Goal: Check status: Check status

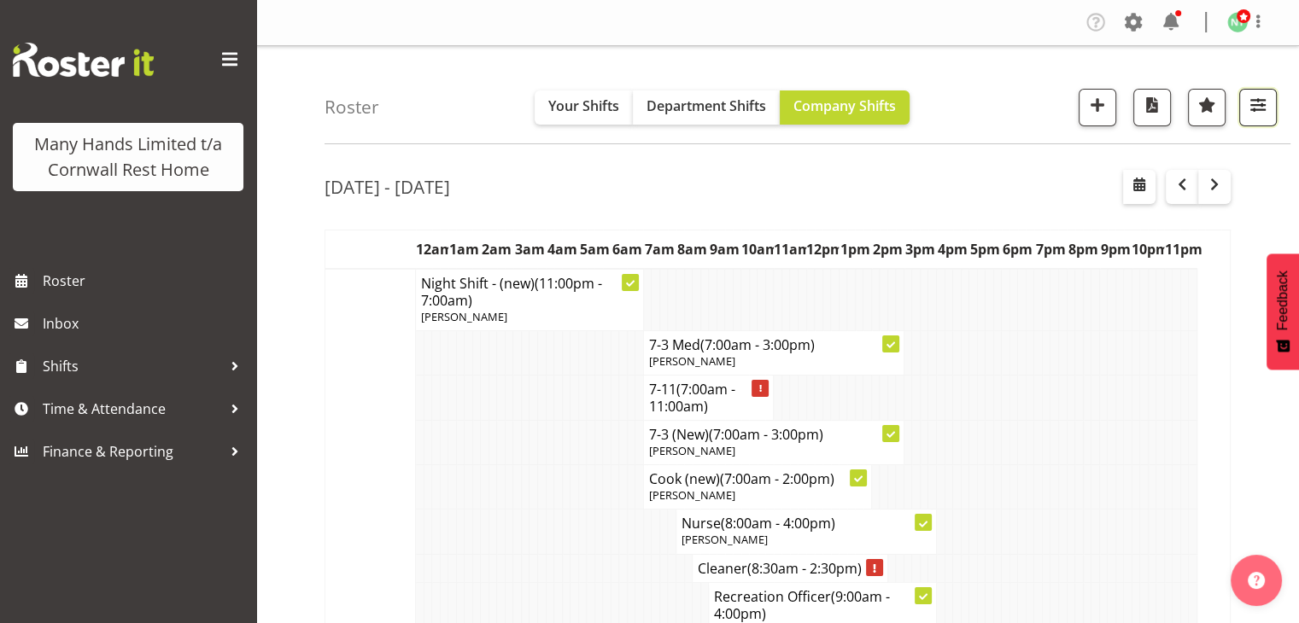
click at [1271, 111] on button "button" at bounding box center [1258, 108] width 38 height 38
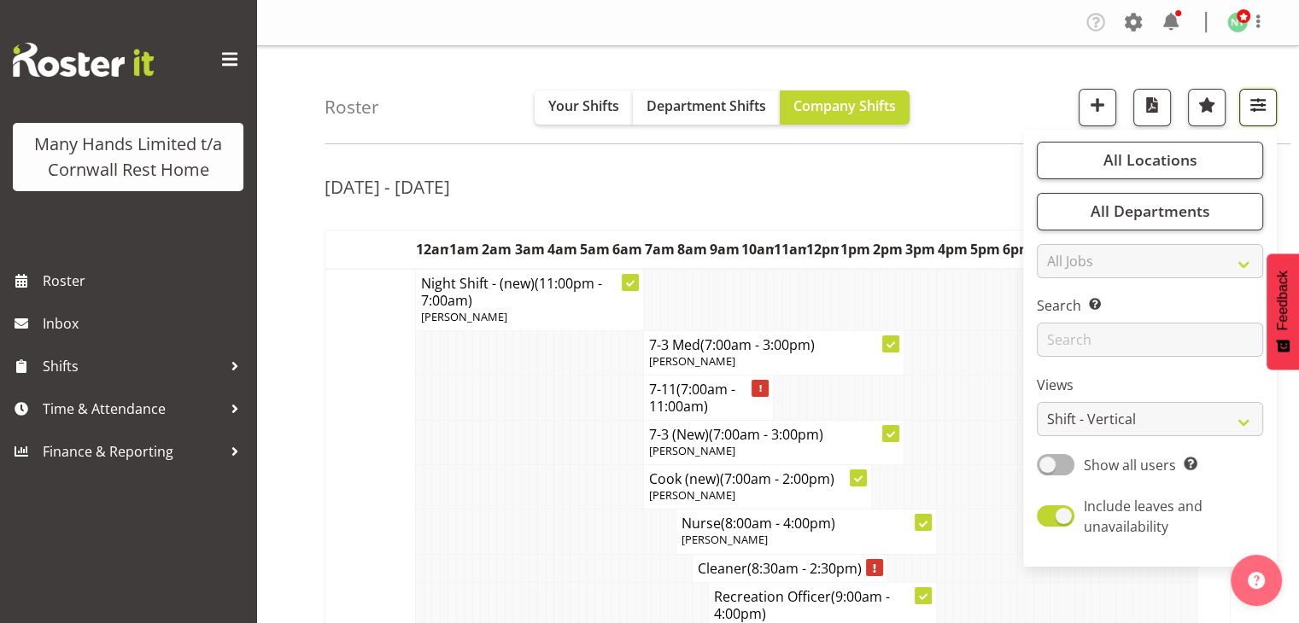
click at [1271, 111] on button "button" at bounding box center [1258, 108] width 38 height 38
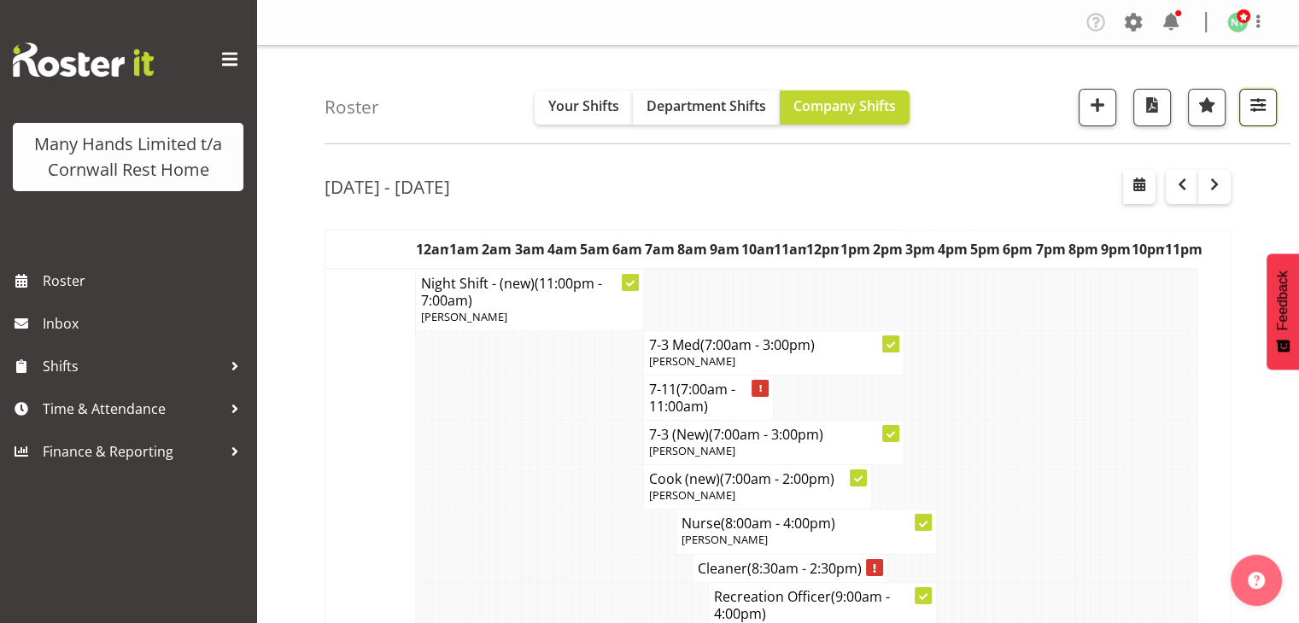
click at [1253, 98] on span "button" at bounding box center [1258, 105] width 22 height 22
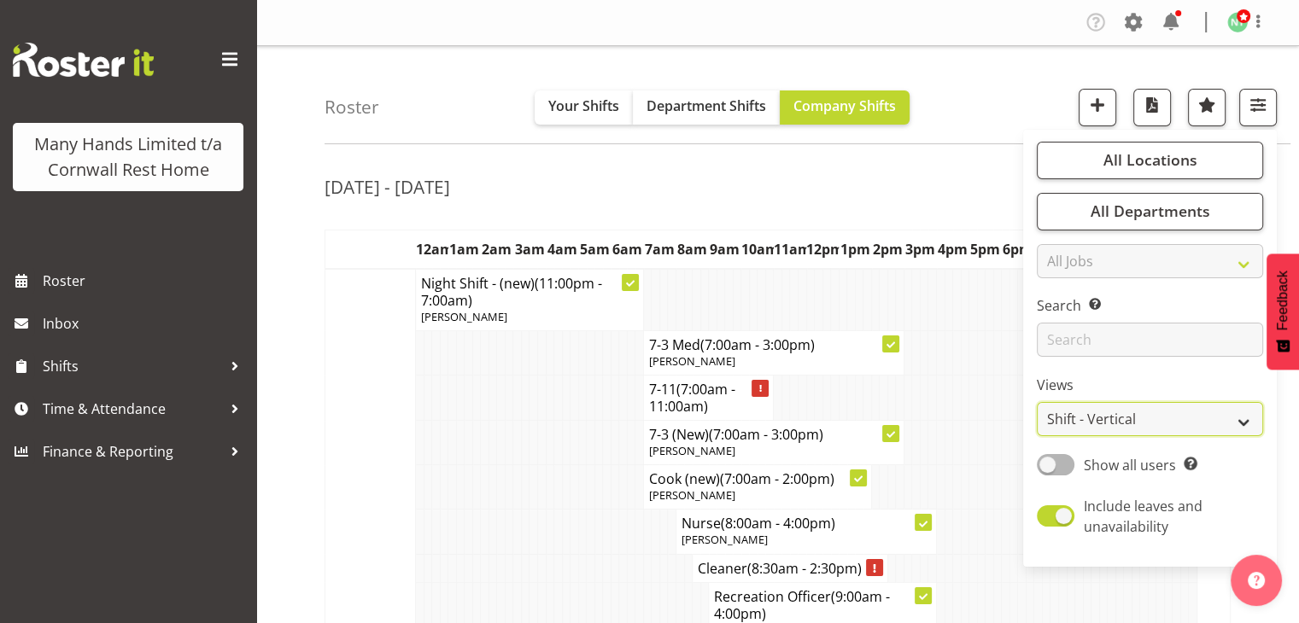
click at [1247, 418] on select "Staff Role Shift - Horizontal Shift - Vertical Staff - Location" at bounding box center [1150, 419] width 226 height 34
select select "staff"
click at [1037, 402] on select "Staff Role Shift - Horizontal Shift - Vertical Staff - Location" at bounding box center [1150, 419] width 226 height 34
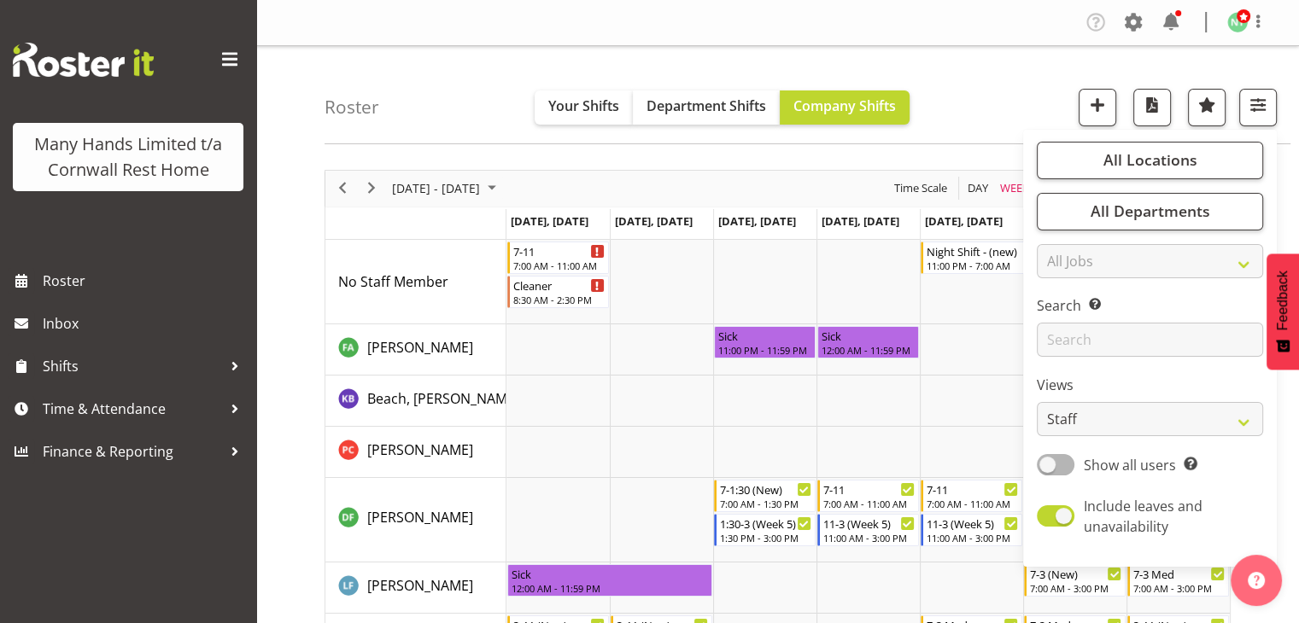
click at [1056, 79] on div "Roster Your Shifts Department Shifts Company Shifts All Locations Clear [GEOGRA…" at bounding box center [807, 95] width 966 height 98
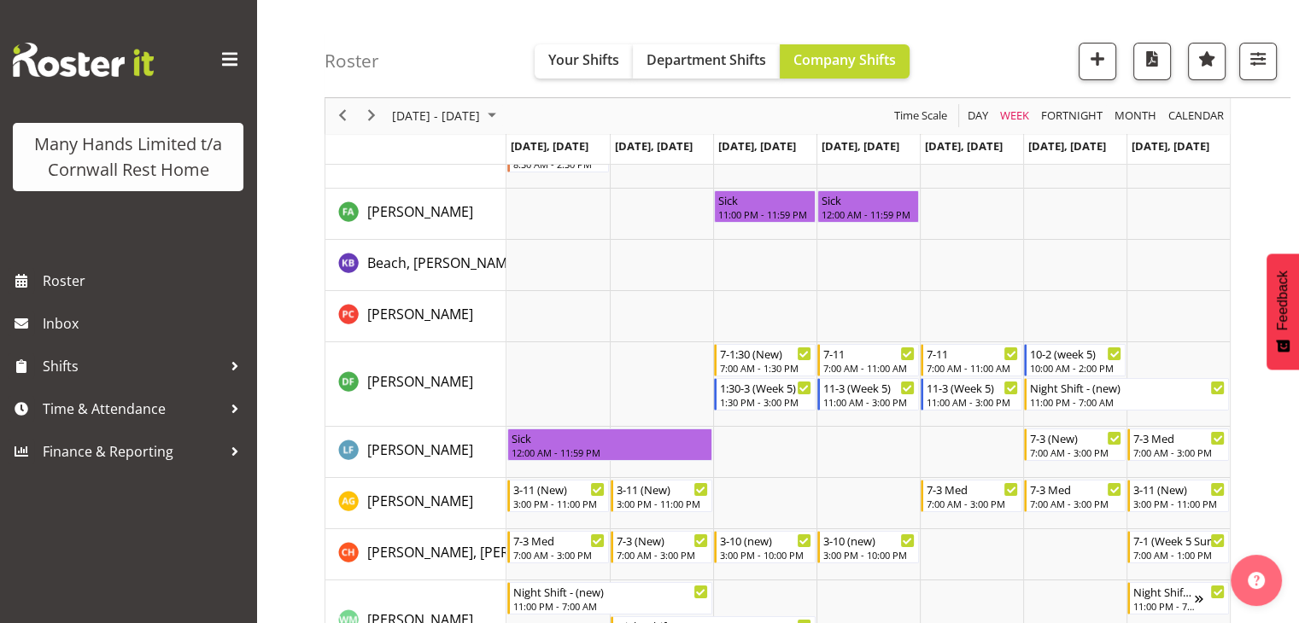
scroll to position [141, 0]
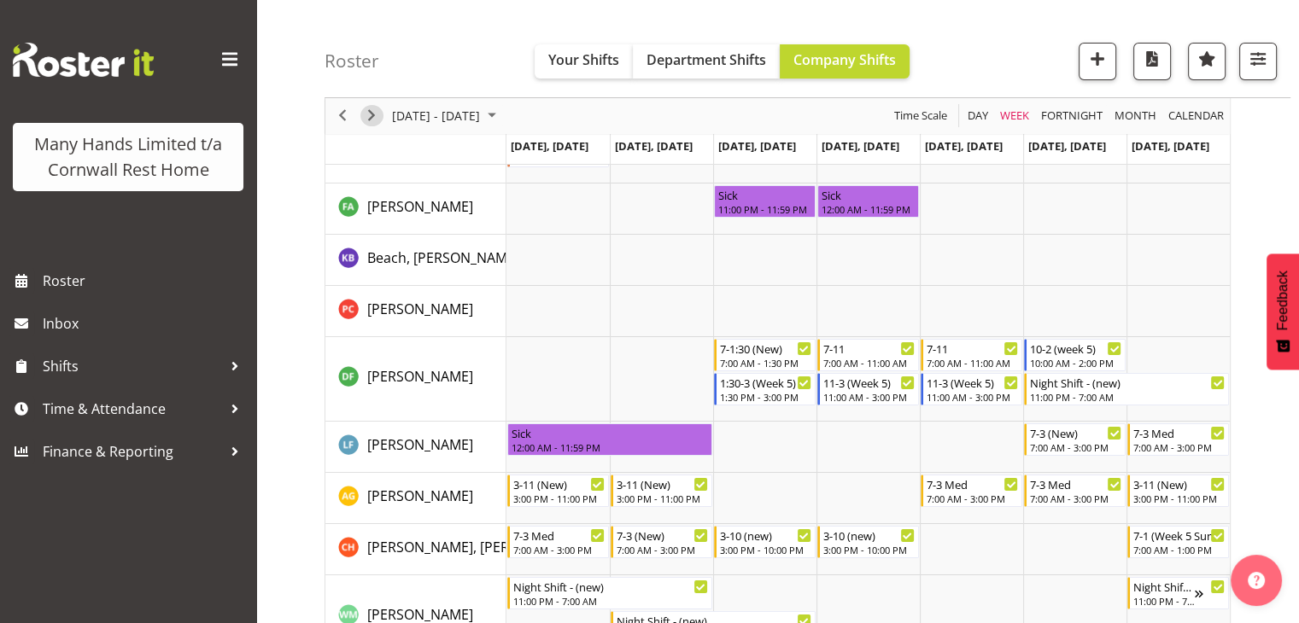
click at [377, 118] on span "Next" at bounding box center [371, 116] width 20 height 21
